Goal: Information Seeking & Learning: Learn about a topic

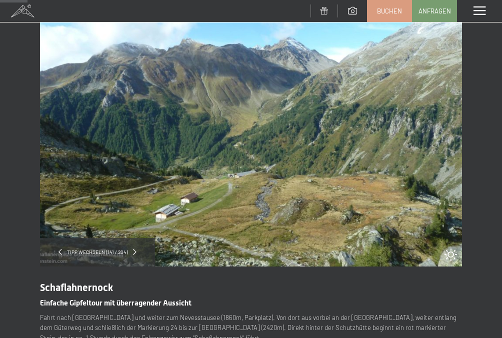
scroll to position [54, 0]
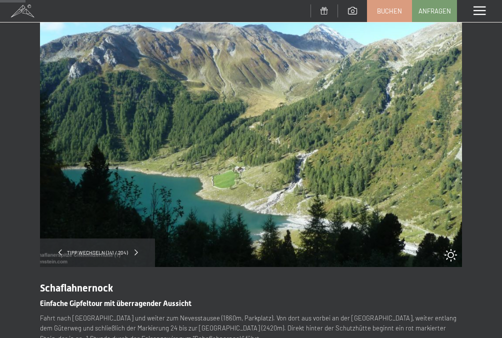
click at [134, 251] on span at bounding box center [135, 252] width 3 height 6
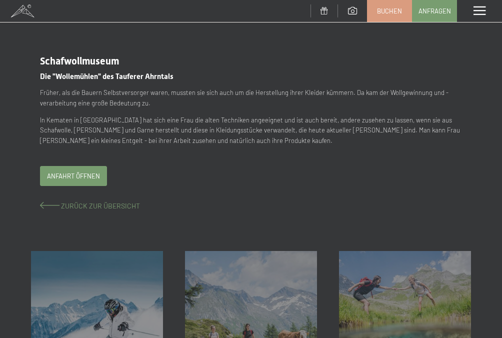
click at [57, 208] on span at bounding box center [49, 205] width 19 height 7
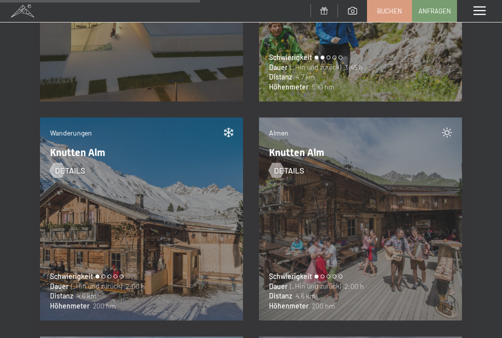
scroll to position [9212, 0]
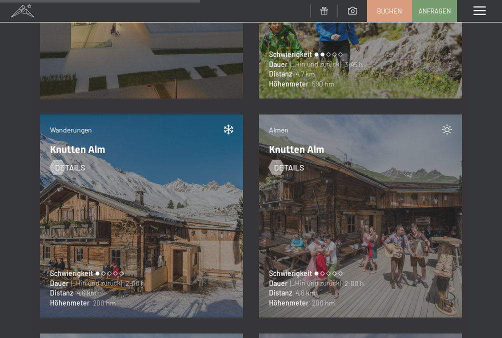
click at [466, 293] on div "Almen Knutten Alm Details Schwierigkeit Dauer (_Hin und zurück) 2:00 h Distanz …" at bounding box center [360, 215] width 219 height 219
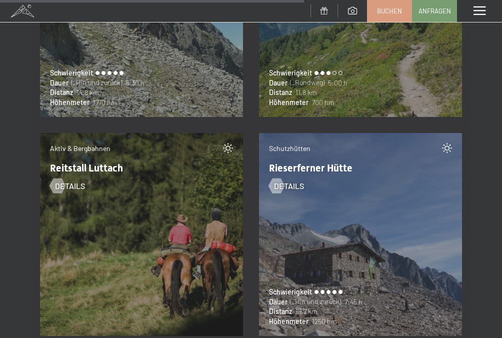
scroll to position [14009, 0]
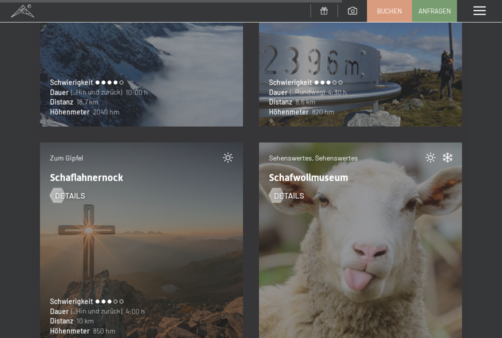
scroll to position [15756, 0]
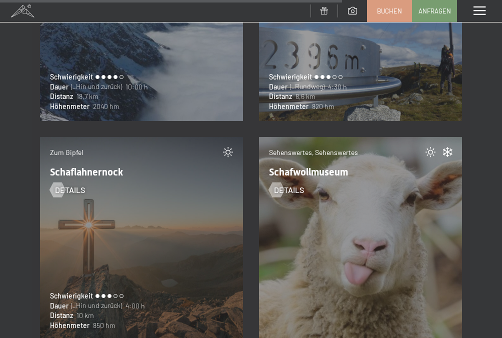
click at [158, 249] on div "Zum Gipfel Schaflahnernock Details Schwierigkeit Dauer (_Hin und zurück) 4:00 h…" at bounding box center [141, 238] width 203 height 203
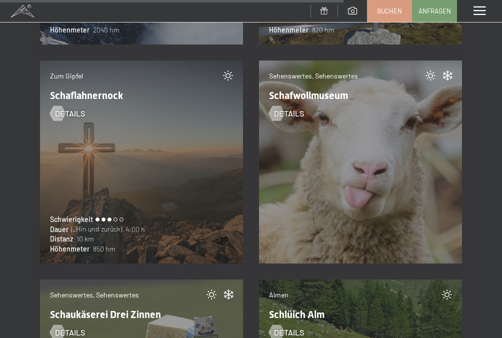
scroll to position [15834, 0]
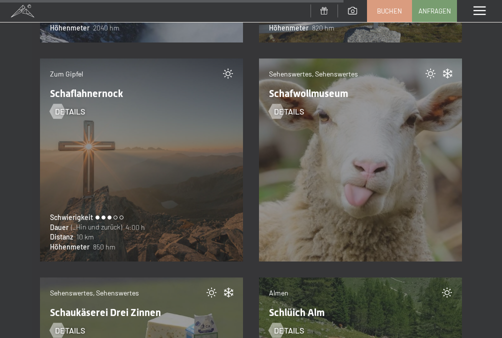
click at [140, 107] on div "Details" at bounding box center [141, 107] width 183 height 18
click at [92, 147] on div "Zum Gipfel Schaflahnernock Details Schwierigkeit Dauer (_Hin und zurück) 4:00 h…" at bounding box center [141, 159] width 203 height 203
click at [68, 108] on span "Details" at bounding box center [80, 111] width 30 height 11
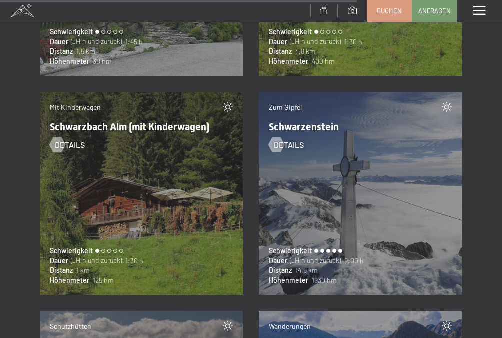
scroll to position [16461, 0]
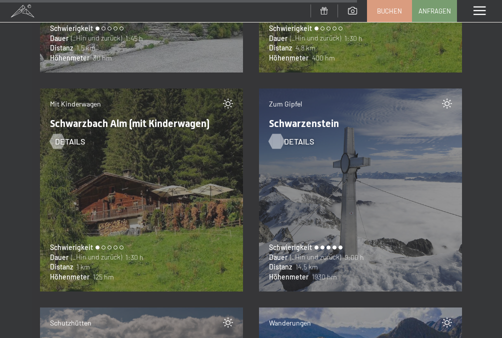
click at [284, 144] on span "Details" at bounding box center [299, 141] width 30 height 11
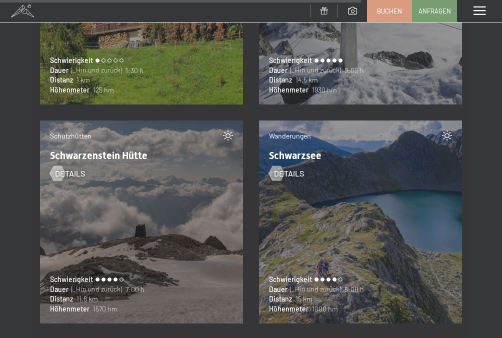
scroll to position [16648, 0]
click at [287, 174] on span "Details" at bounding box center [299, 172] width 30 height 11
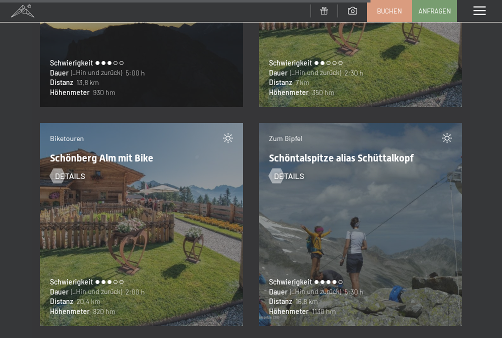
scroll to position [17083, 0]
click at [284, 177] on span "Details" at bounding box center [299, 175] width 30 height 11
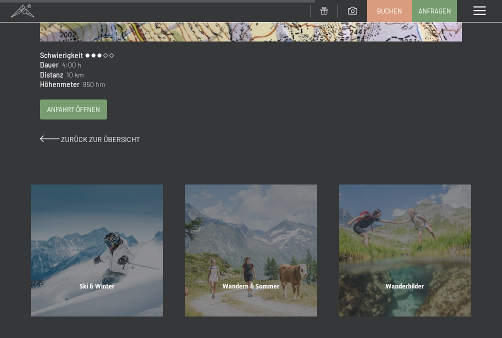
scroll to position [649, 0]
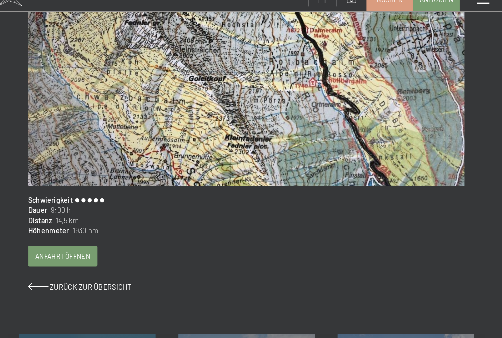
scroll to position [542, 0]
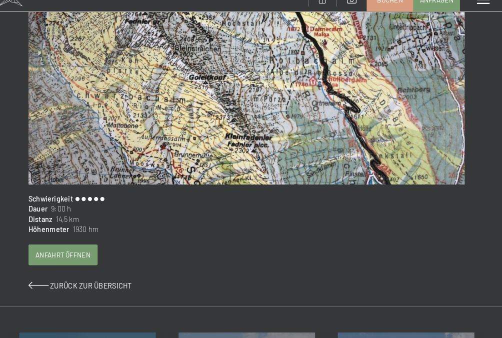
click at [444, 70] on img at bounding box center [251, 48] width 422 height 281
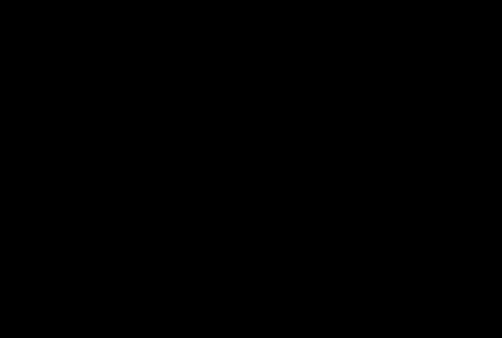
click at [463, 64] on div at bounding box center [251, 169] width 502 height 338
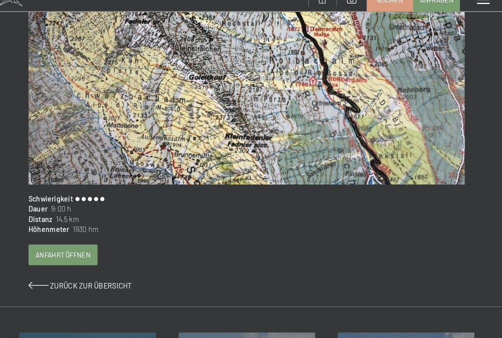
click at [451, 90] on img at bounding box center [251, 48] width 422 height 281
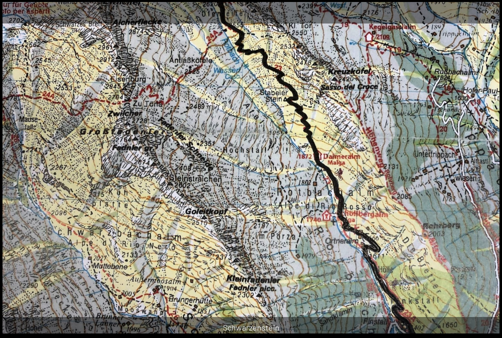
scroll to position [522, 0]
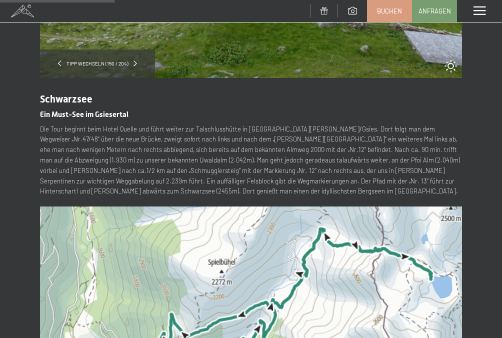
scroll to position [241, 0]
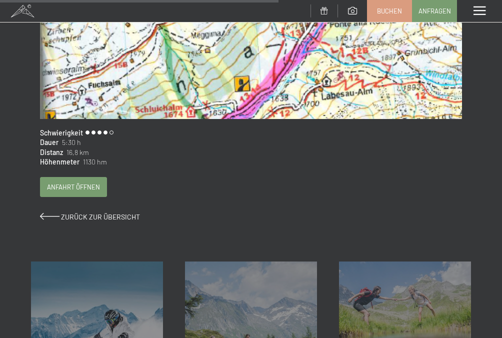
scroll to position [582, 0]
